Goal: Navigation & Orientation: Understand site structure

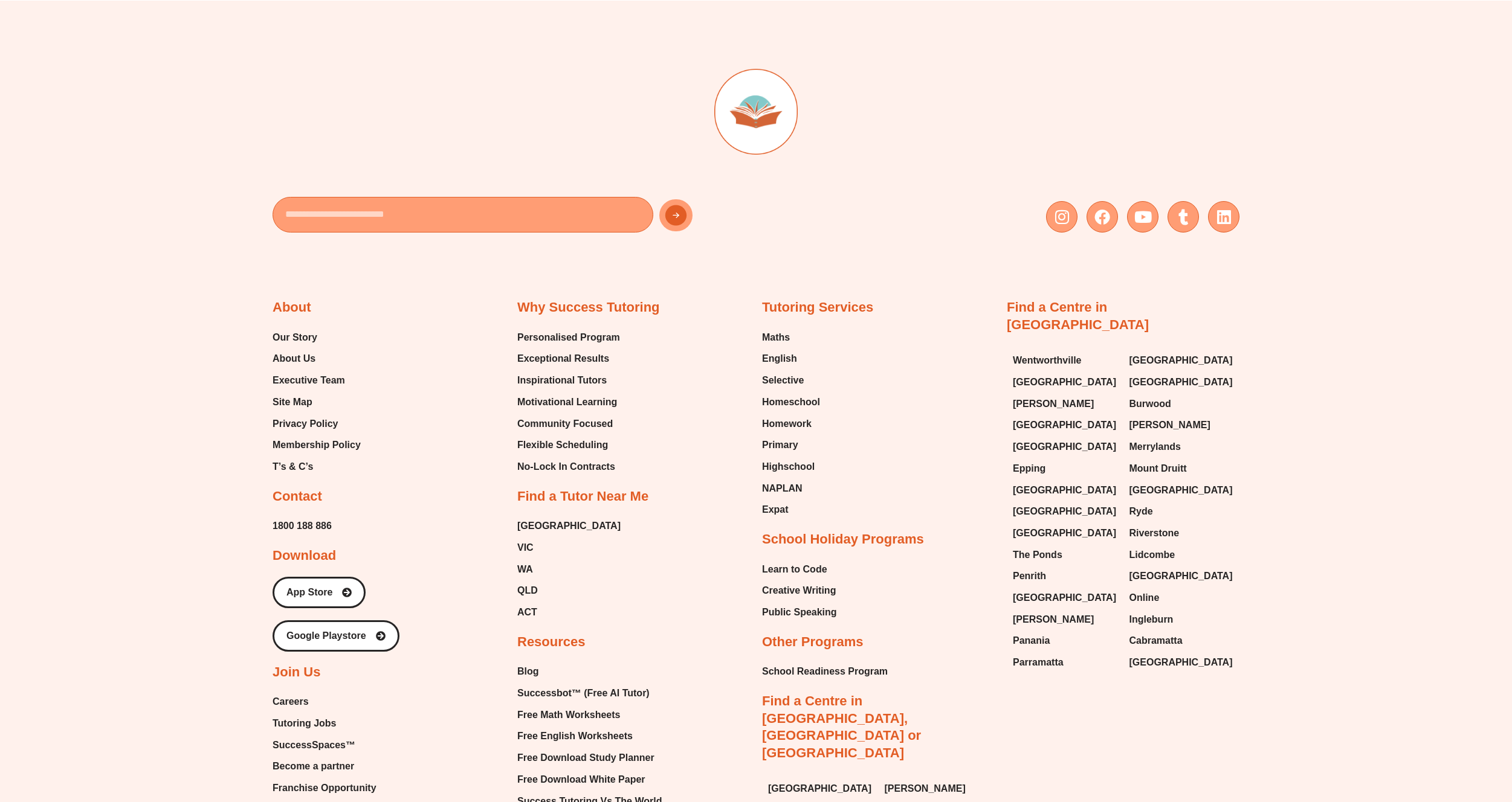
scroll to position [7407, 0]
click at [981, 139] on div at bounding box center [756, 125] width 967 height 117
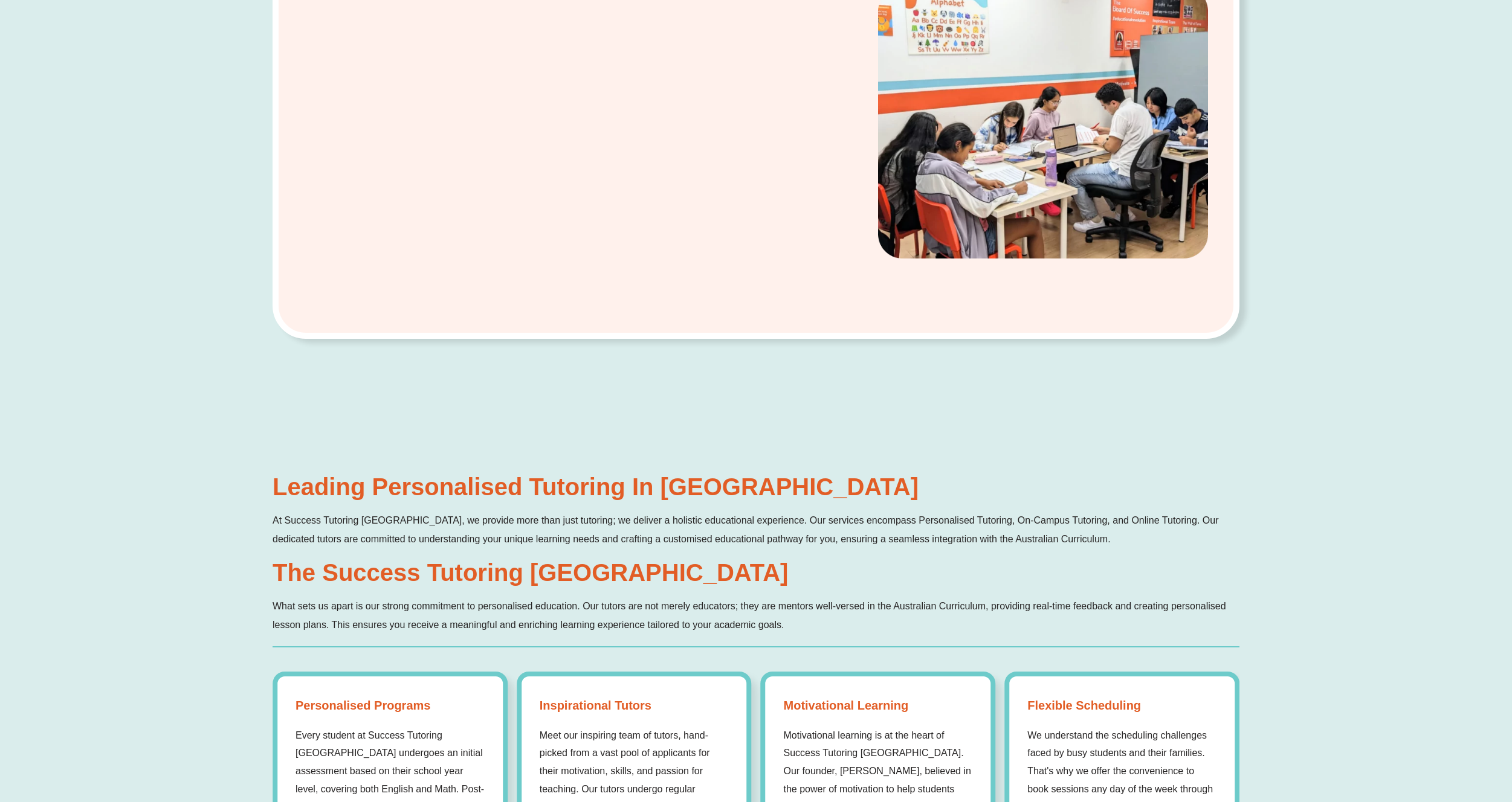
scroll to position [0, 0]
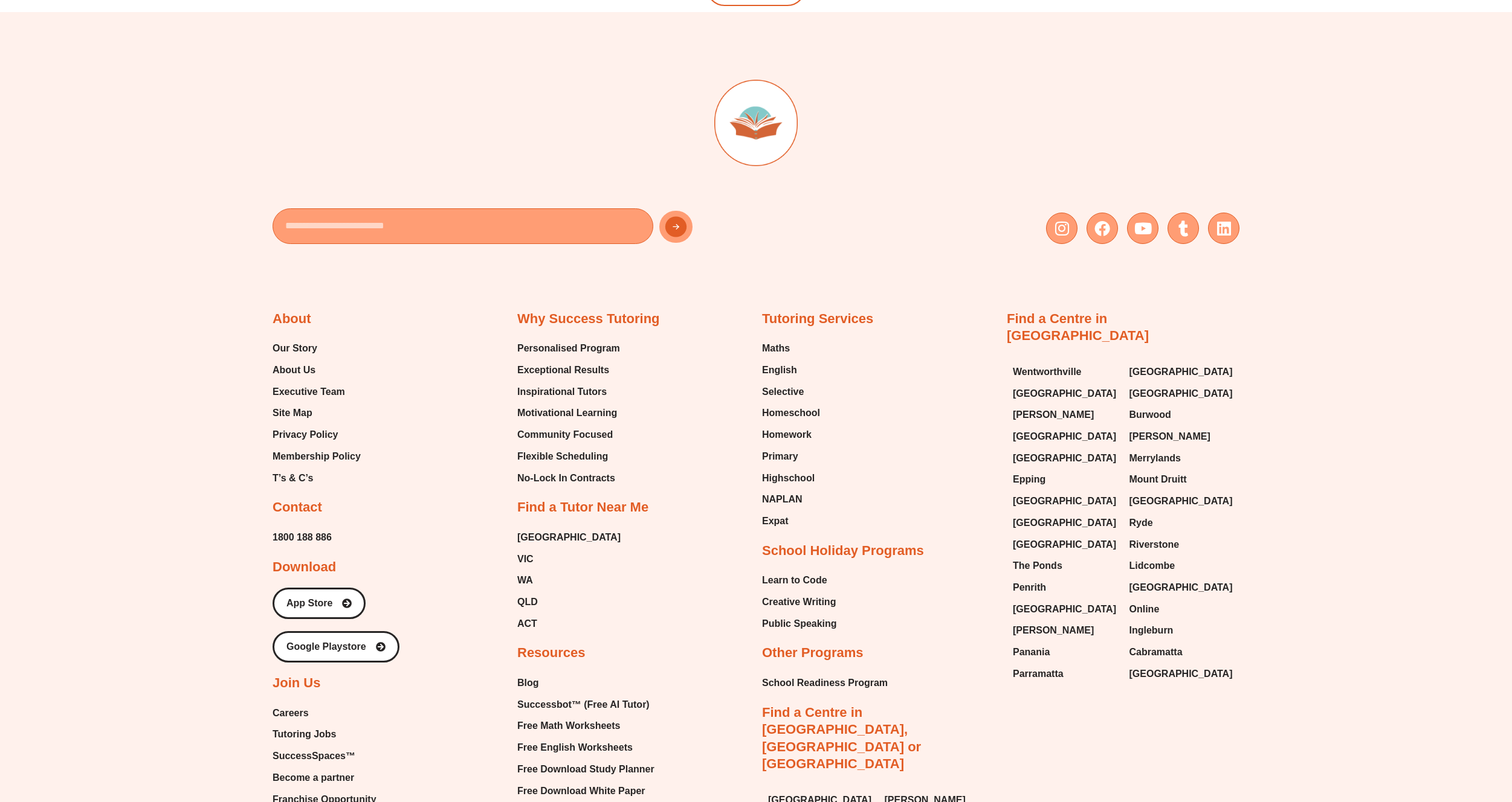
scroll to position [2892, 0]
click at [283, 343] on span "Our Story" at bounding box center [295, 346] width 44 height 18
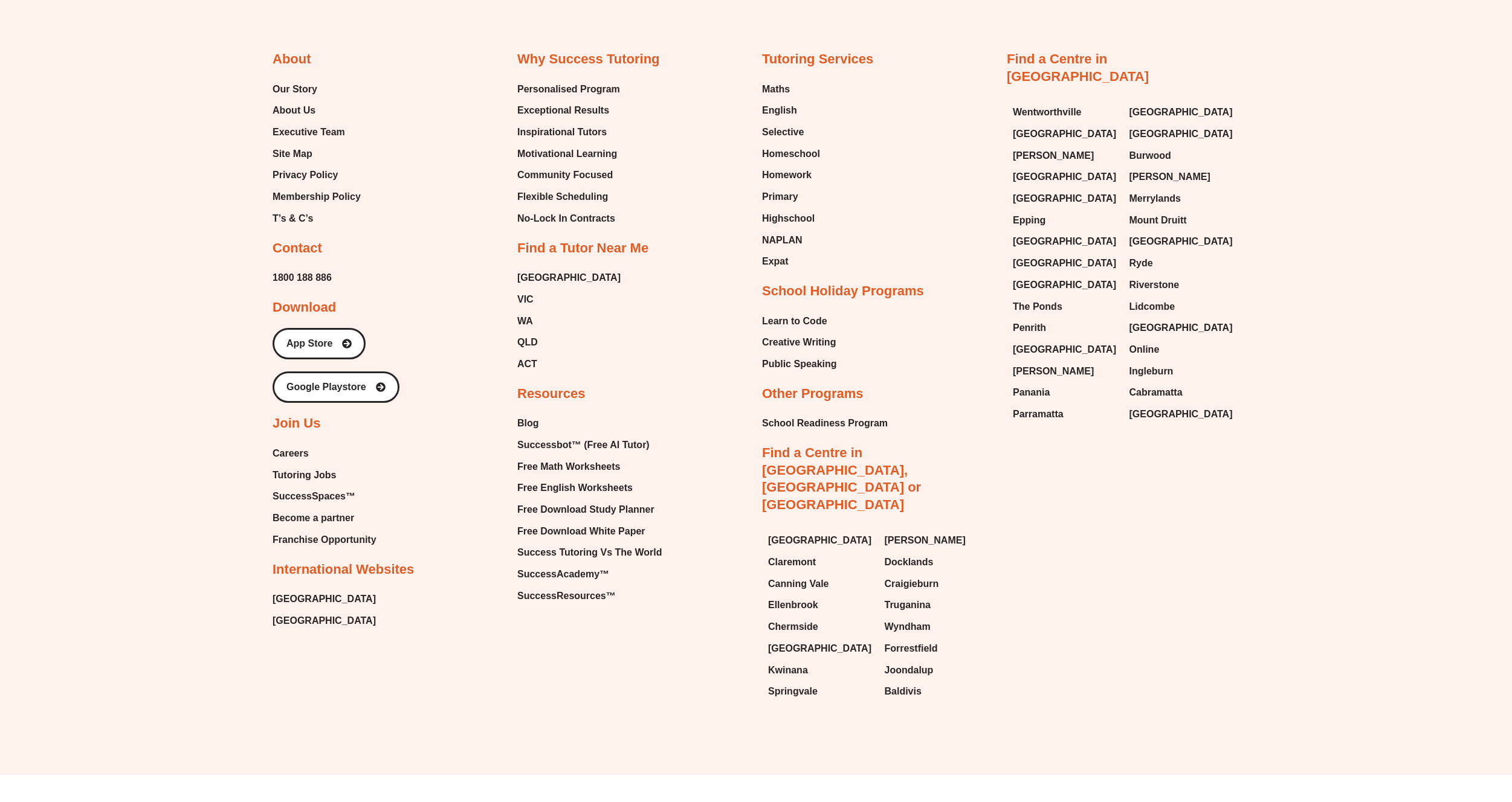
scroll to position [2068, 0]
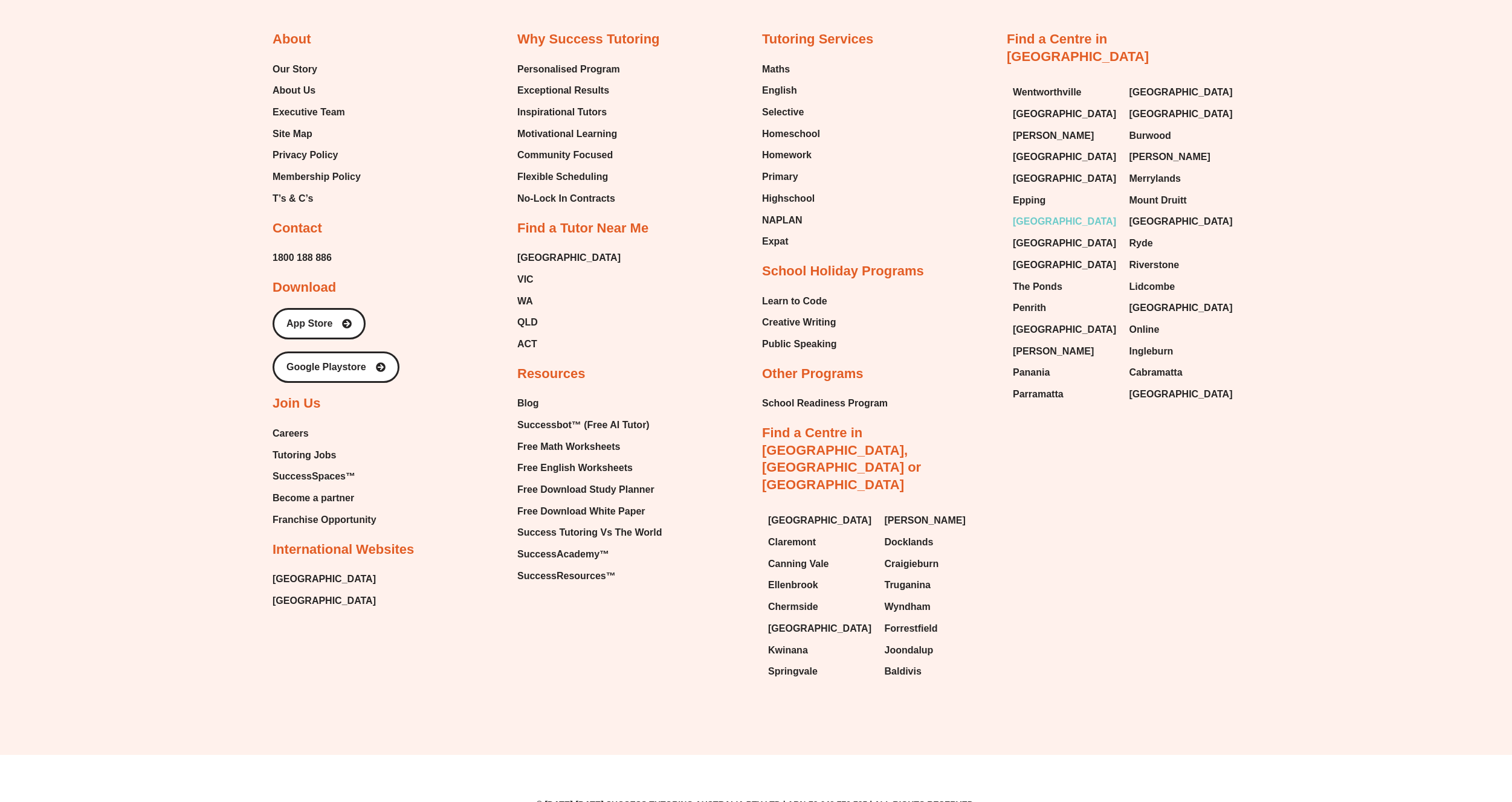
click at [1069, 212] on span "[GEOGRAPHIC_DATA]" at bounding box center [1064, 221] width 103 height 18
